Goal: Task Accomplishment & Management: Use online tool/utility

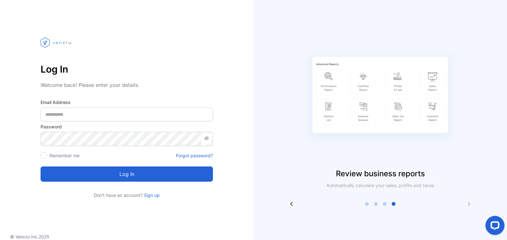
drag, startPoint x: 111, startPoint y: 123, endPoint x: 112, endPoint y: 116, distance: 7.2
click at [111, 121] on form "Email Address Password Remember me Forgot password? Log in" at bounding box center [127, 140] width 172 height 83
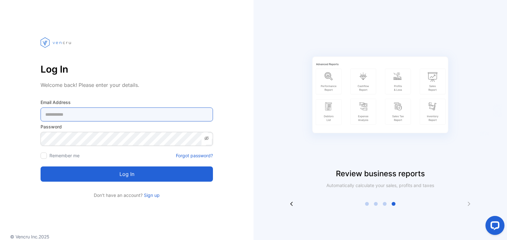
click at [112, 116] on Address-inputemail "email" at bounding box center [127, 114] width 172 height 14
paste Address-inputemail "**********"
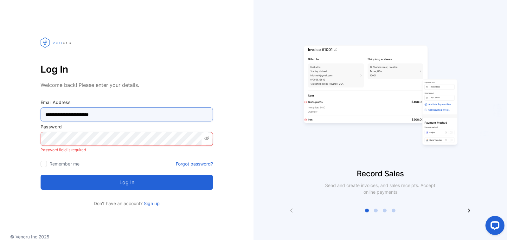
type Address-inputemail "**********"
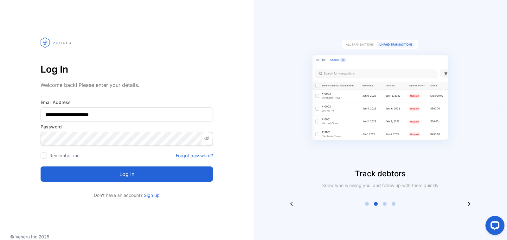
click at [119, 173] on button "Log in" at bounding box center [127, 173] width 172 height 15
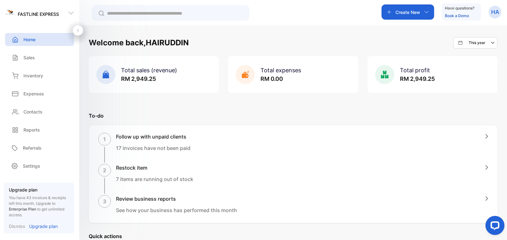
click at [414, 9] on p "Create New" at bounding box center [408, 12] width 25 height 7
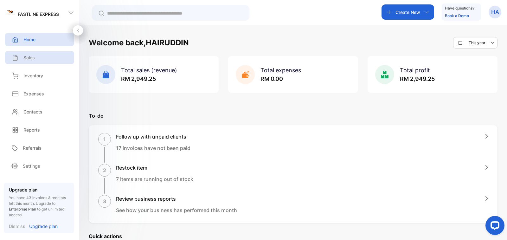
click at [40, 55] on div "Sales" at bounding box center [39, 57] width 69 height 13
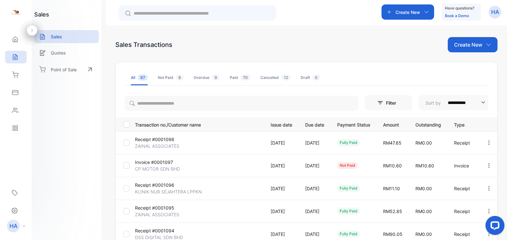
click at [407, 9] on p "Create New" at bounding box center [408, 12] width 25 height 7
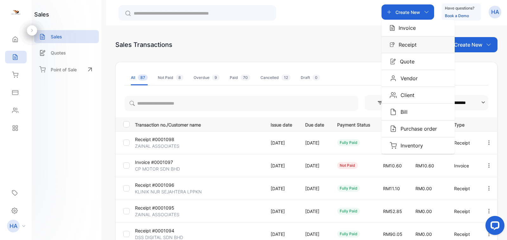
click at [408, 45] on p "Receipt" at bounding box center [406, 45] width 22 height 8
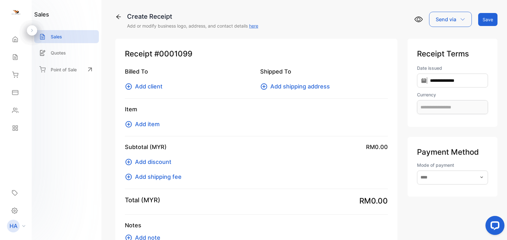
type input "**********"
click at [142, 86] on span "Add client" at bounding box center [149, 86] width 28 height 9
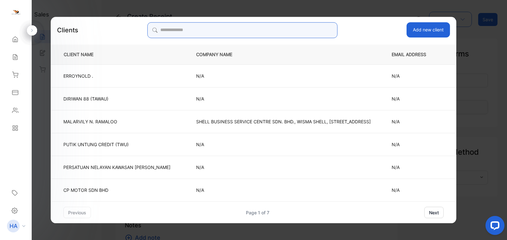
click at [200, 31] on input "search" at bounding box center [242, 30] width 190 height 16
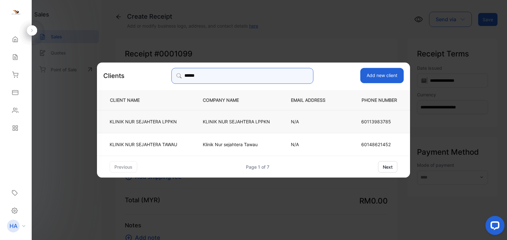
type input "******"
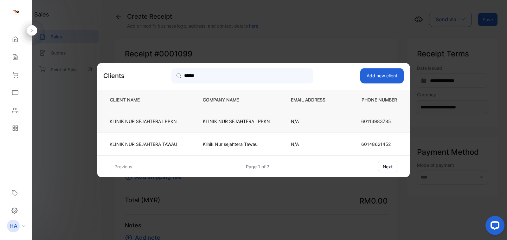
click at [275, 124] on td "KLINIK NUR SEJAHTERA LPPKN" at bounding box center [236, 121] width 88 height 23
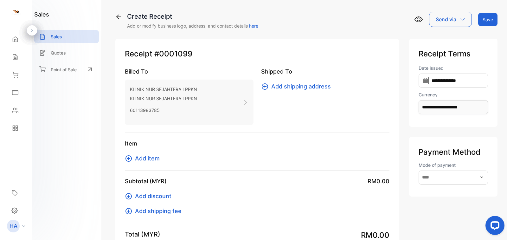
click at [159, 155] on span "Add item" at bounding box center [147, 158] width 25 height 9
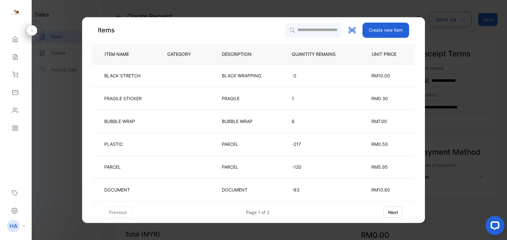
click at [383, 211] on div "previous Page 1 of 2 next" at bounding box center [253, 211] width 299 height 11
click at [392, 212] on button "next" at bounding box center [392, 211] width 19 height 11
click at [129, 208] on button "previous" at bounding box center [118, 211] width 28 height 11
click at [397, 210] on button "next" at bounding box center [392, 211] width 19 height 11
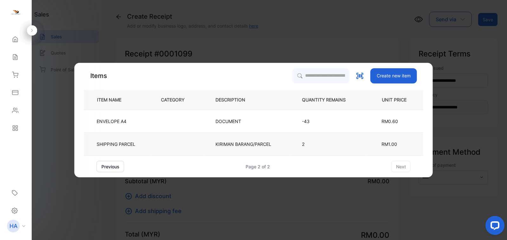
click at [244, 148] on td "KIRIMAN BARANG/PARCEL" at bounding box center [248, 144] width 87 height 23
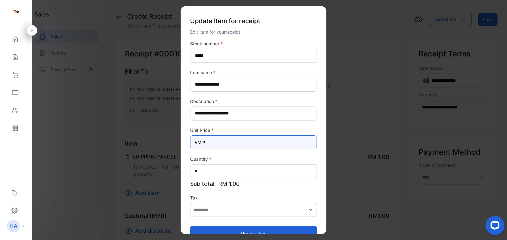
click at [253, 140] on Price-inputprice "*" at bounding box center [253, 142] width 127 height 14
type Price-inputprice "****"
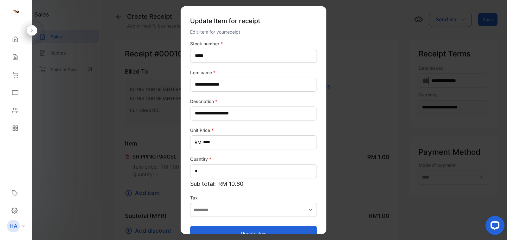
click at [249, 231] on button "Update item" at bounding box center [253, 233] width 127 height 15
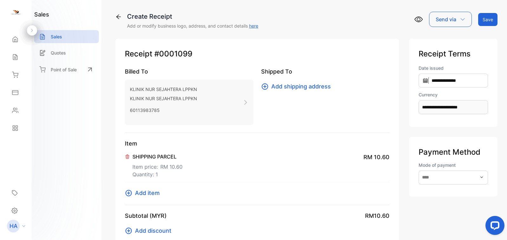
click at [152, 190] on span "Add item" at bounding box center [147, 193] width 25 height 9
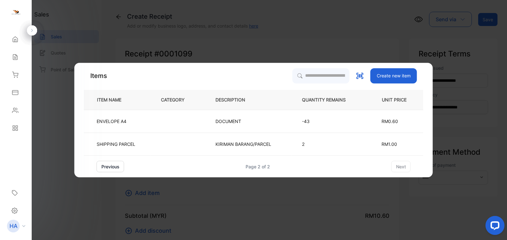
click at [119, 165] on button "previous" at bounding box center [111, 166] width 28 height 11
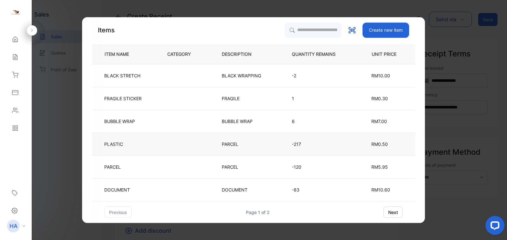
click at [179, 142] on td at bounding box center [184, 144] width 55 height 23
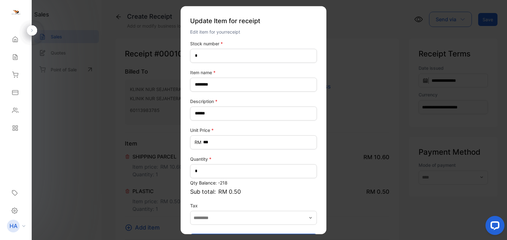
scroll to position [23, 0]
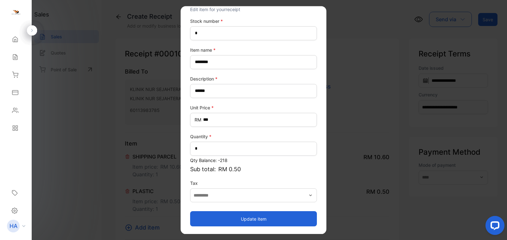
click at [295, 216] on button "Update item" at bounding box center [253, 218] width 127 height 15
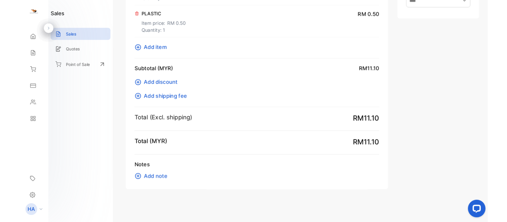
scroll to position [0, 0]
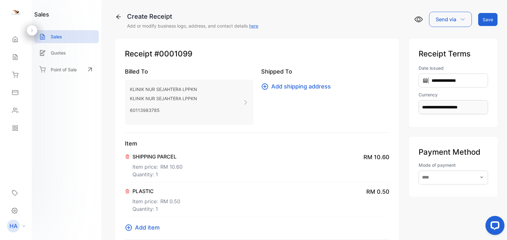
click at [481, 17] on button "Save" at bounding box center [487, 19] width 19 height 13
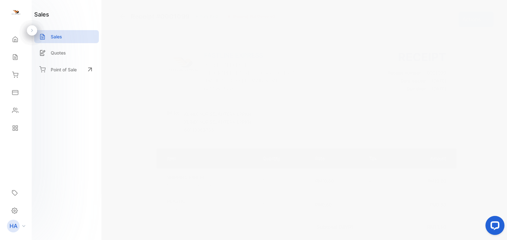
click at [474, 18] on p "Actions" at bounding box center [471, 20] width 19 height 8
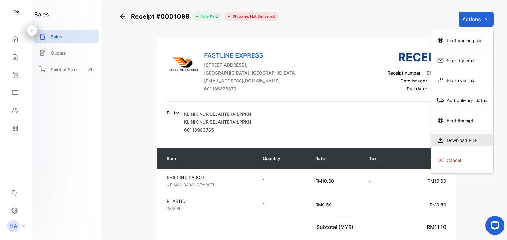
click at [456, 139] on div "Download PDF" at bounding box center [462, 140] width 62 height 13
